Goal: Transaction & Acquisition: Purchase product/service

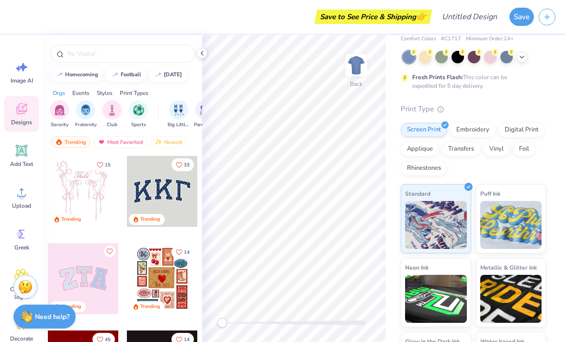
scroll to position [40, 0]
click at [83, 118] on div "filter for Fraternity" at bounding box center [85, 108] width 19 height 19
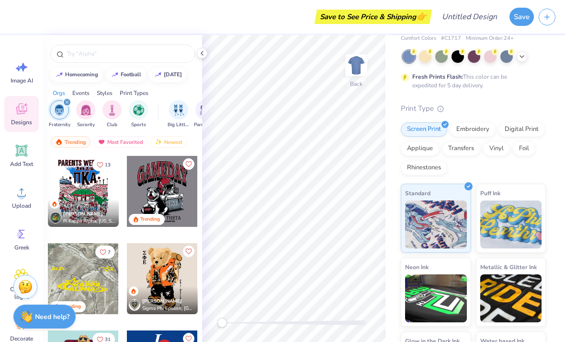
click at [68, 103] on icon "filter for Fraternity" at bounding box center [67, 102] width 3 height 3
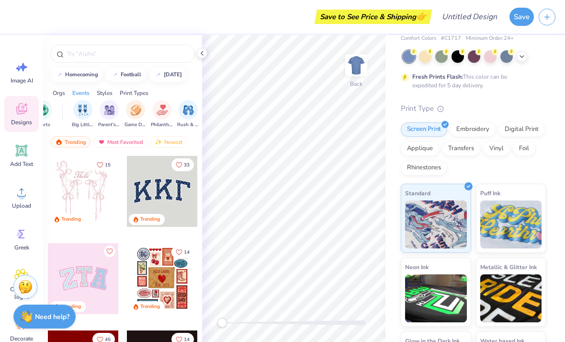
scroll to position [0, 99]
click at [78, 115] on img "filter for Big Little Reveal" at bounding box center [80, 108] width 11 height 11
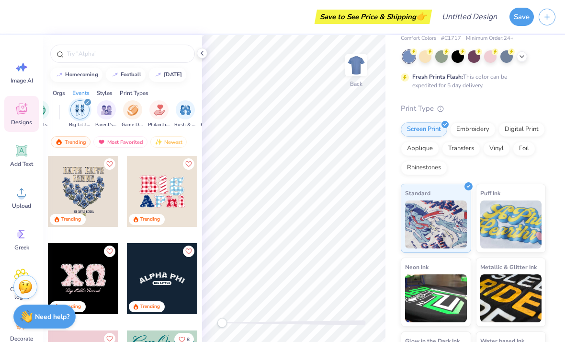
click at [89, 106] on div "filter for Big Little Reveal" at bounding box center [87, 102] width 9 height 9
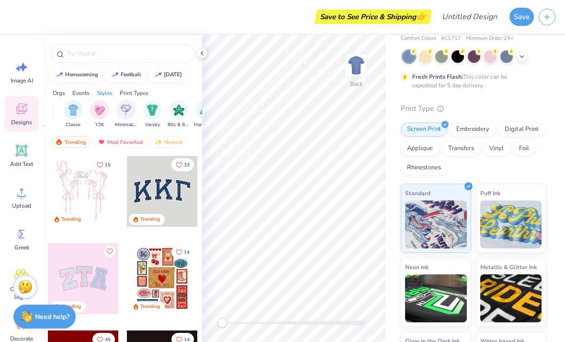
scroll to position [0, 496]
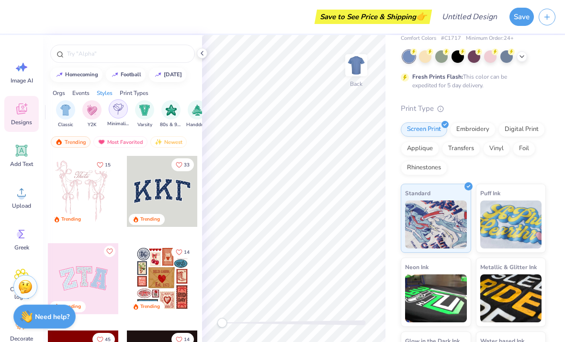
click at [120, 115] on img "filter for Minimalist" at bounding box center [118, 108] width 11 height 11
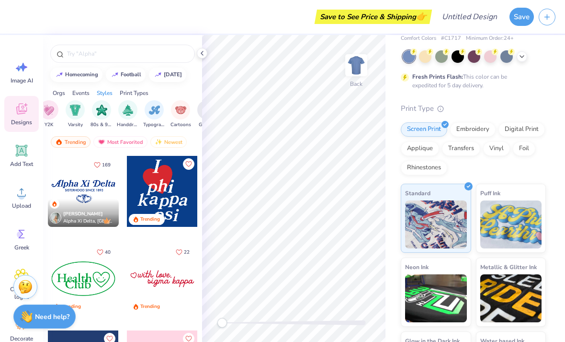
scroll to position [0, 0]
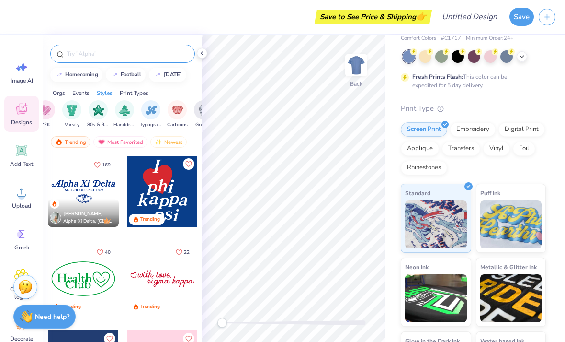
click at [84, 54] on input "text" at bounding box center [127, 54] width 123 height 10
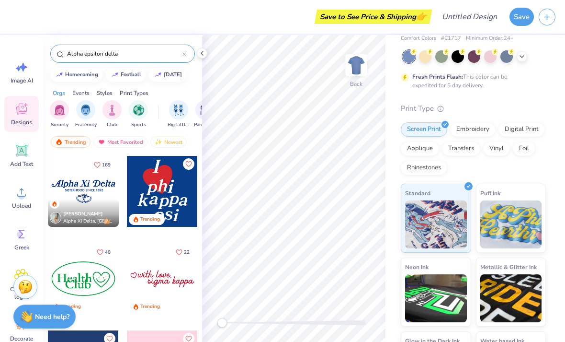
type input "Alpha epsilon delta"
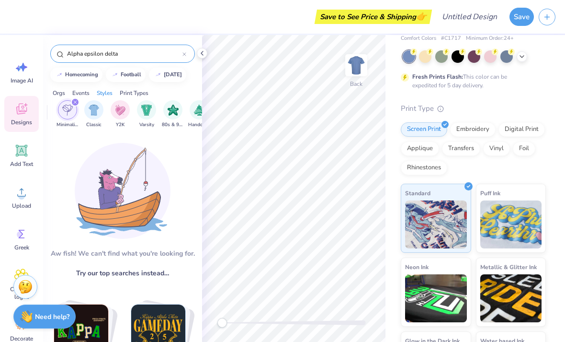
scroll to position [0, 495]
click at [75, 110] on div "filter for Minimalist" at bounding box center [66, 109] width 19 height 19
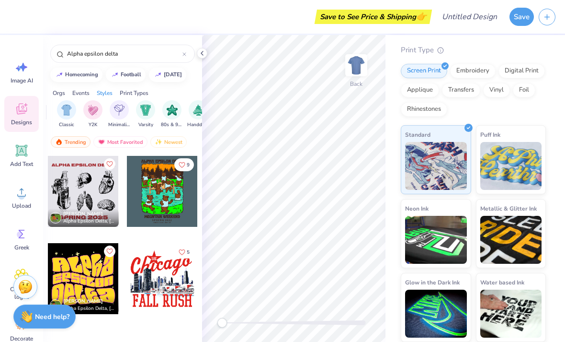
scroll to position [98, 0]
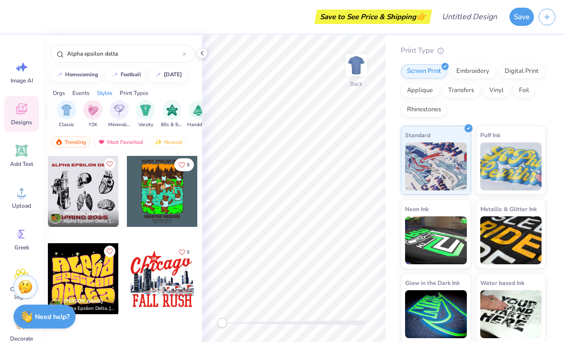
click at [84, 269] on div at bounding box center [83, 278] width 71 height 71
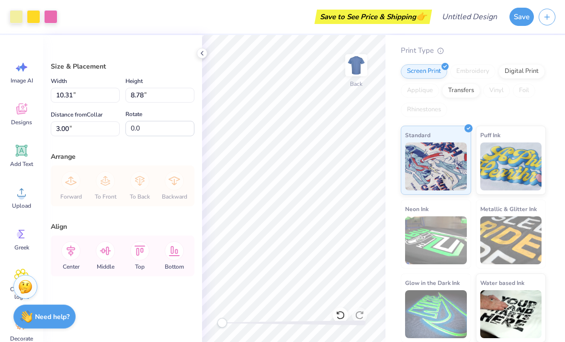
click at [445, 239] on img at bounding box center [436, 240] width 62 height 48
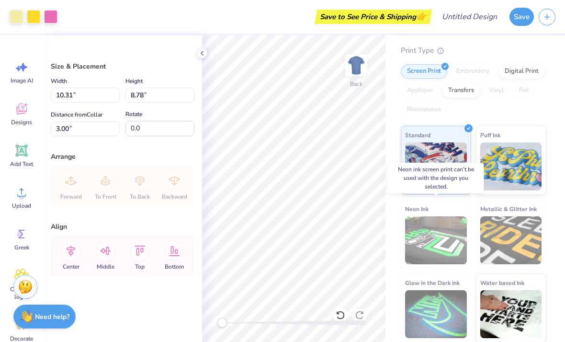
click at [447, 235] on img at bounding box center [436, 240] width 62 height 48
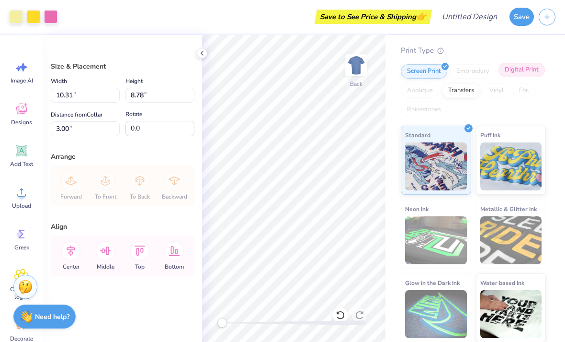
click at [519, 69] on div "Digital Print" at bounding box center [522, 70] width 46 height 14
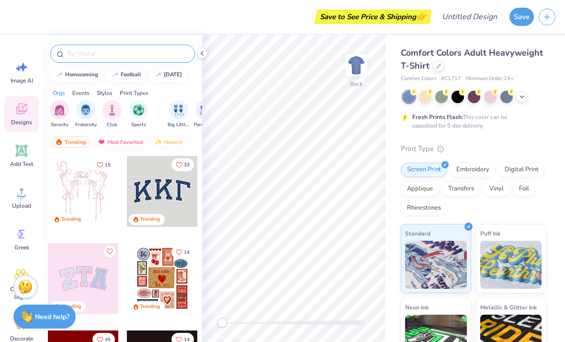
click at [93, 57] on input "text" at bounding box center [127, 54] width 123 height 10
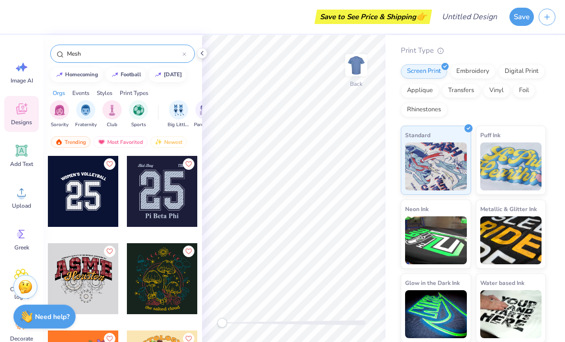
scroll to position [0, 0]
click at [93, 58] on input "Mesh" at bounding box center [124, 54] width 116 height 10
type input "M"
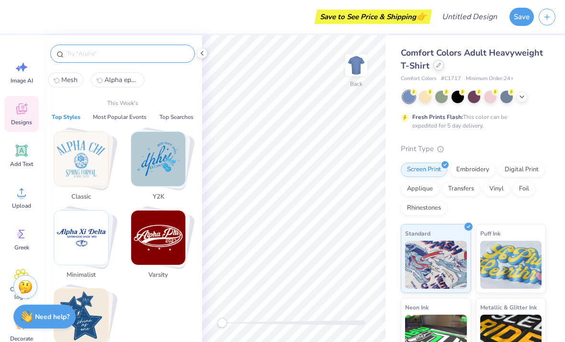
click at [435, 60] on div at bounding box center [439, 65] width 11 height 11
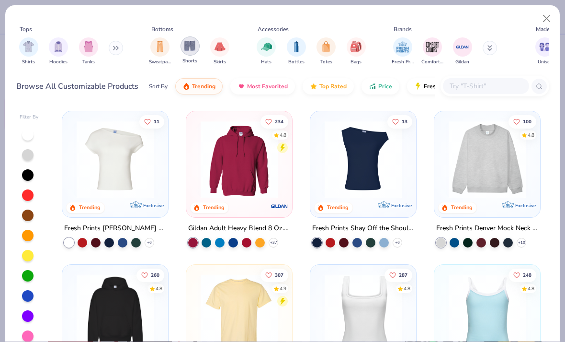
click at [191, 52] on div "filter for Shorts" at bounding box center [190, 45] width 19 height 19
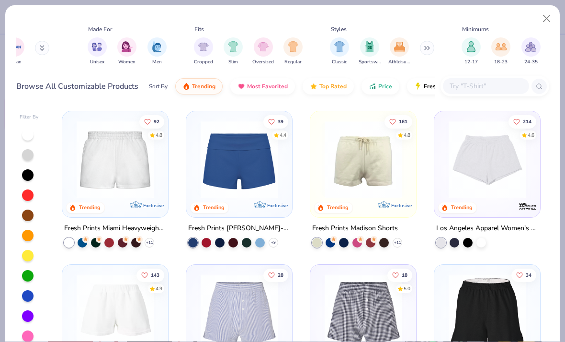
scroll to position [0, 449]
click at [372, 52] on div "filter for Sportswear" at bounding box center [368, 45] width 19 height 19
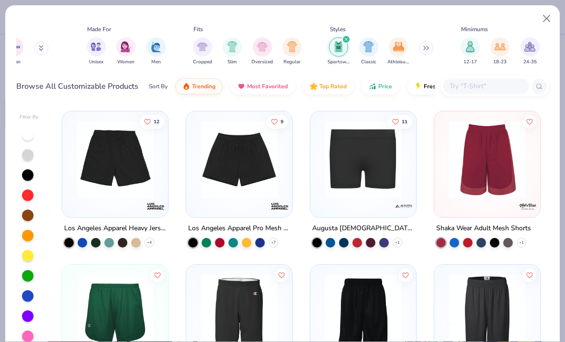
scroll to position [-3, 0]
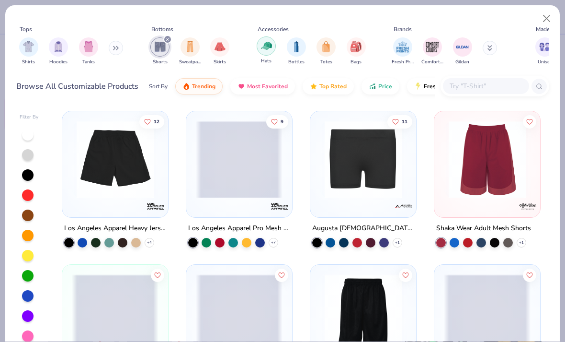
click at [268, 43] on img "filter for Hats" at bounding box center [266, 45] width 11 height 11
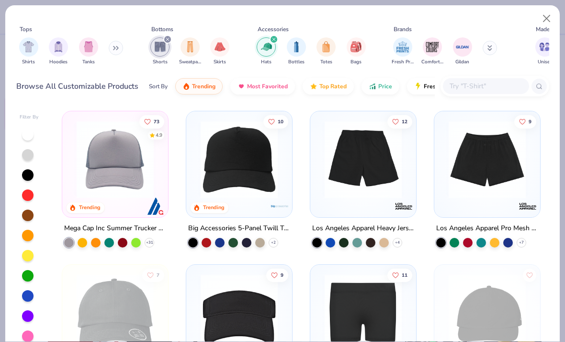
click at [168, 42] on div "filter for Shorts" at bounding box center [167, 39] width 9 height 9
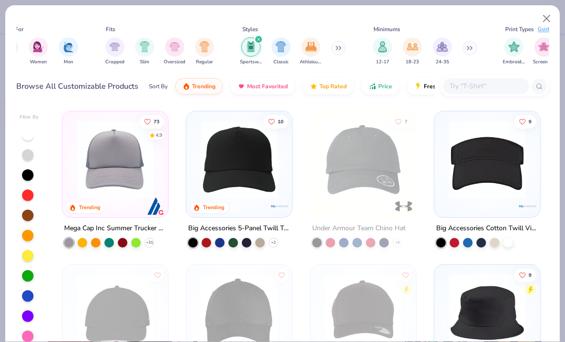
scroll to position [0, 544]
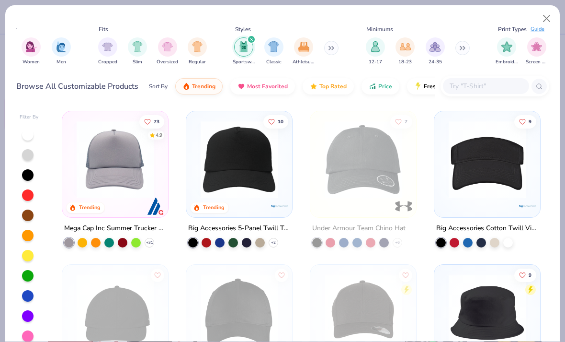
click at [253, 40] on icon "filter for Sportswear" at bounding box center [251, 39] width 3 height 3
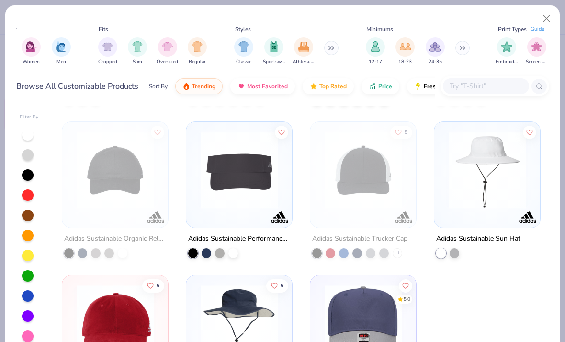
scroll to position [3504, 0]
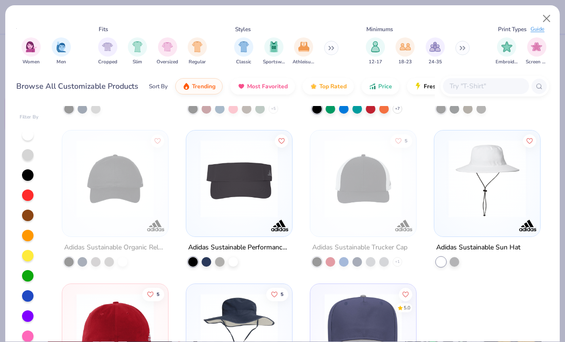
click at [501, 244] on div "Adidas Sustainable Sun Hat" at bounding box center [478, 247] width 84 height 12
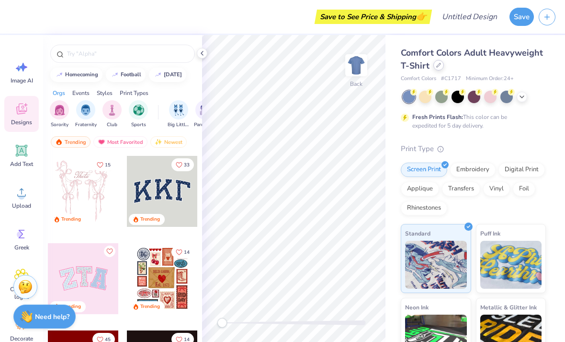
click at [443, 69] on div "Comfort Colors Adult Heavyweight T-Shirt" at bounding box center [473, 59] width 145 height 26
click at [436, 65] on icon at bounding box center [438, 65] width 5 height 5
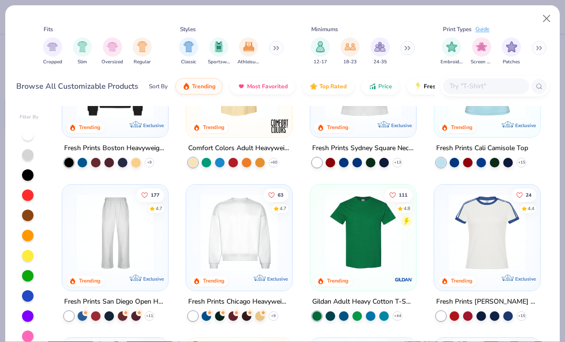
scroll to position [0, 604]
click at [456, 45] on img "filter for Embroidery" at bounding box center [452, 45] width 11 height 11
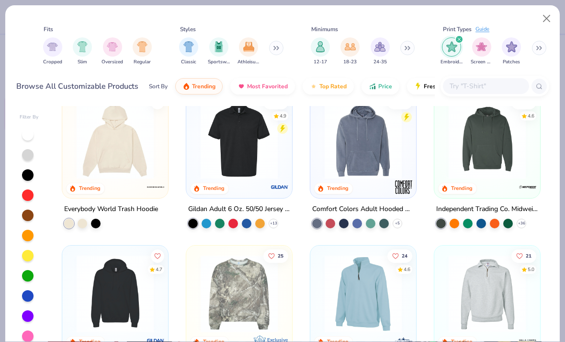
scroll to position [1246, 0]
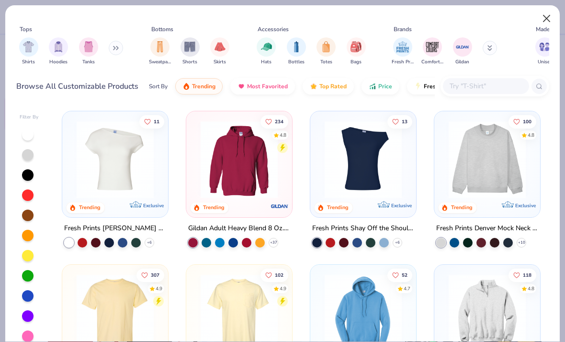
click at [548, 19] on button "Close" at bounding box center [547, 19] width 18 height 18
